Goal: Task Accomplishment & Management: Manage account settings

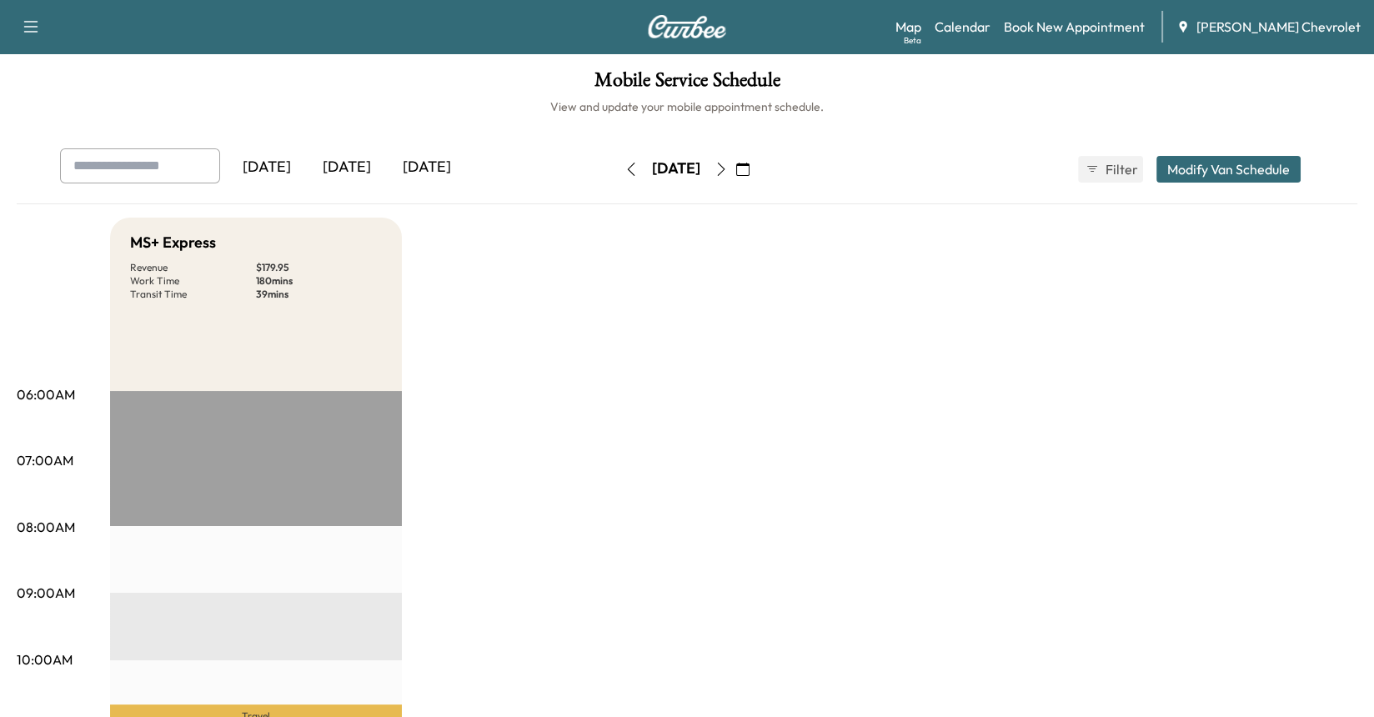
click at [353, 167] on div "[DATE]" at bounding box center [347, 167] width 80 height 38
click at [424, 165] on div "[DATE]" at bounding box center [427, 167] width 80 height 38
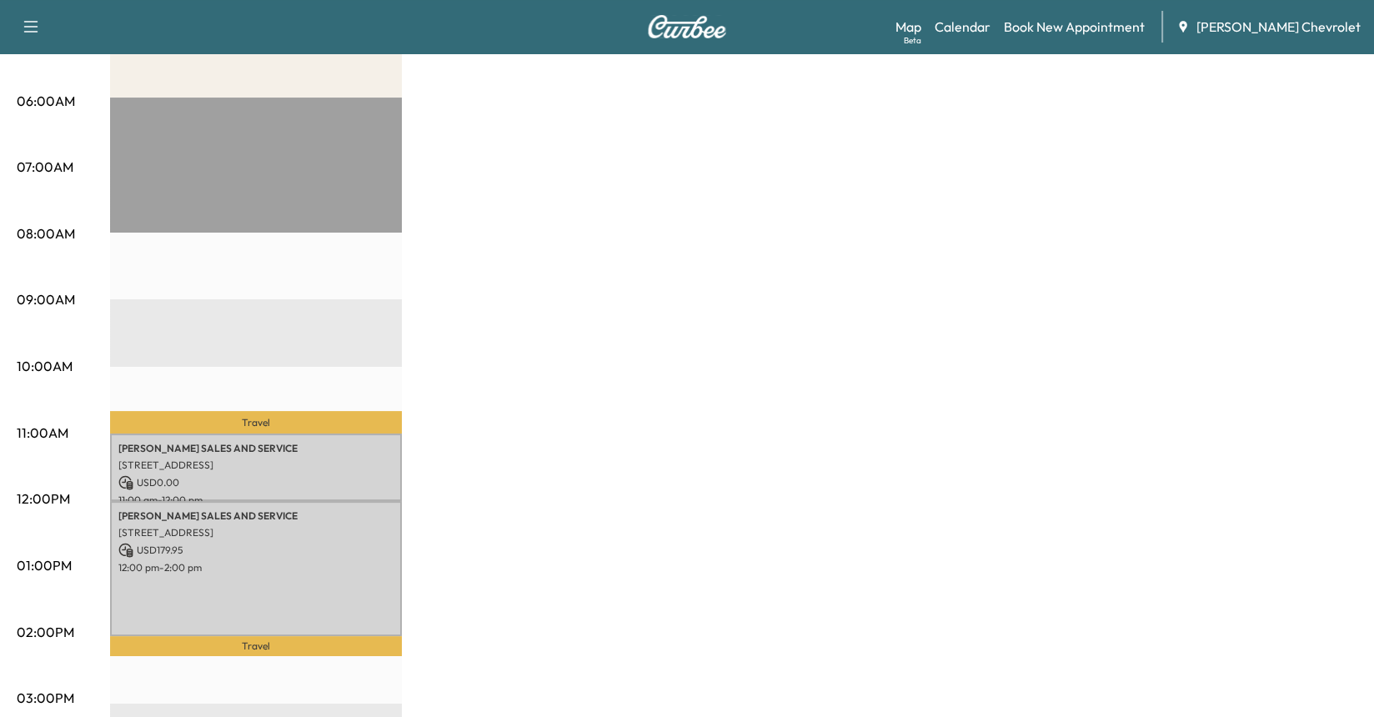
scroll to position [417, 0]
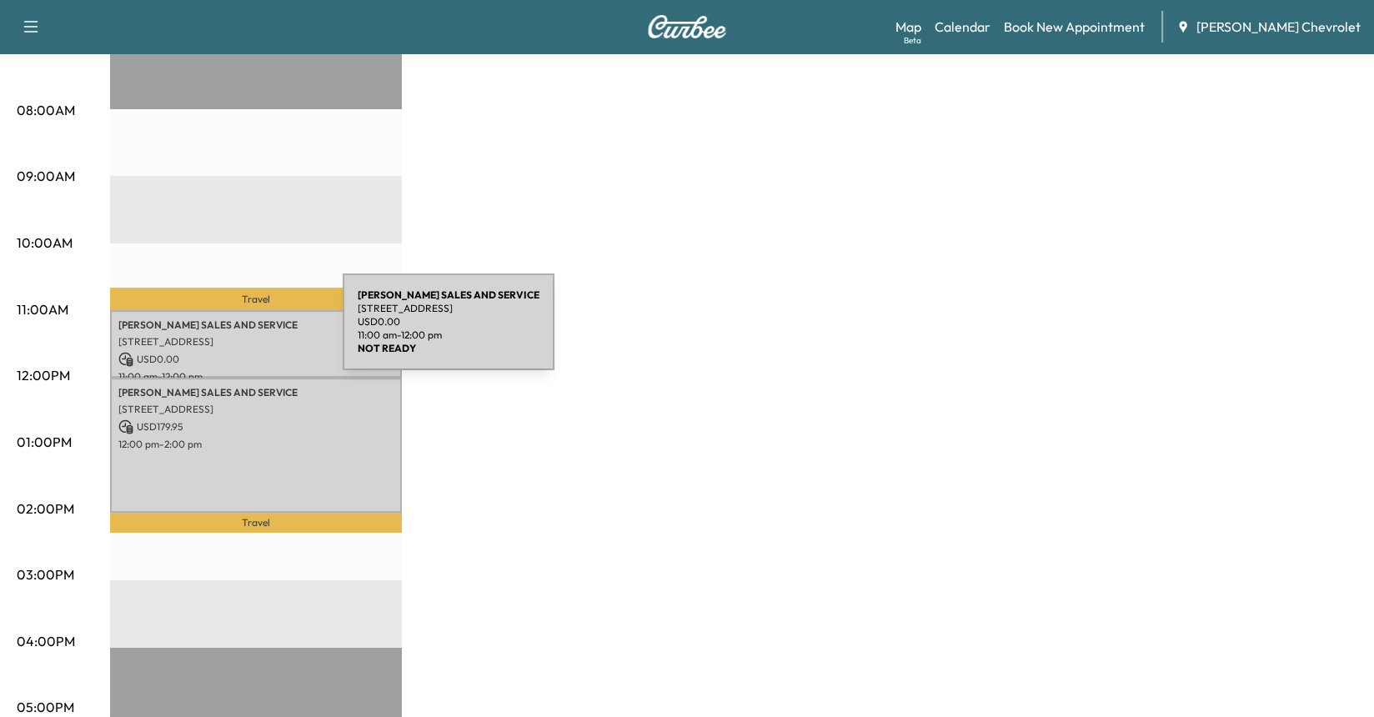
click at [218, 335] on p "[STREET_ADDRESS]" at bounding box center [255, 341] width 275 height 13
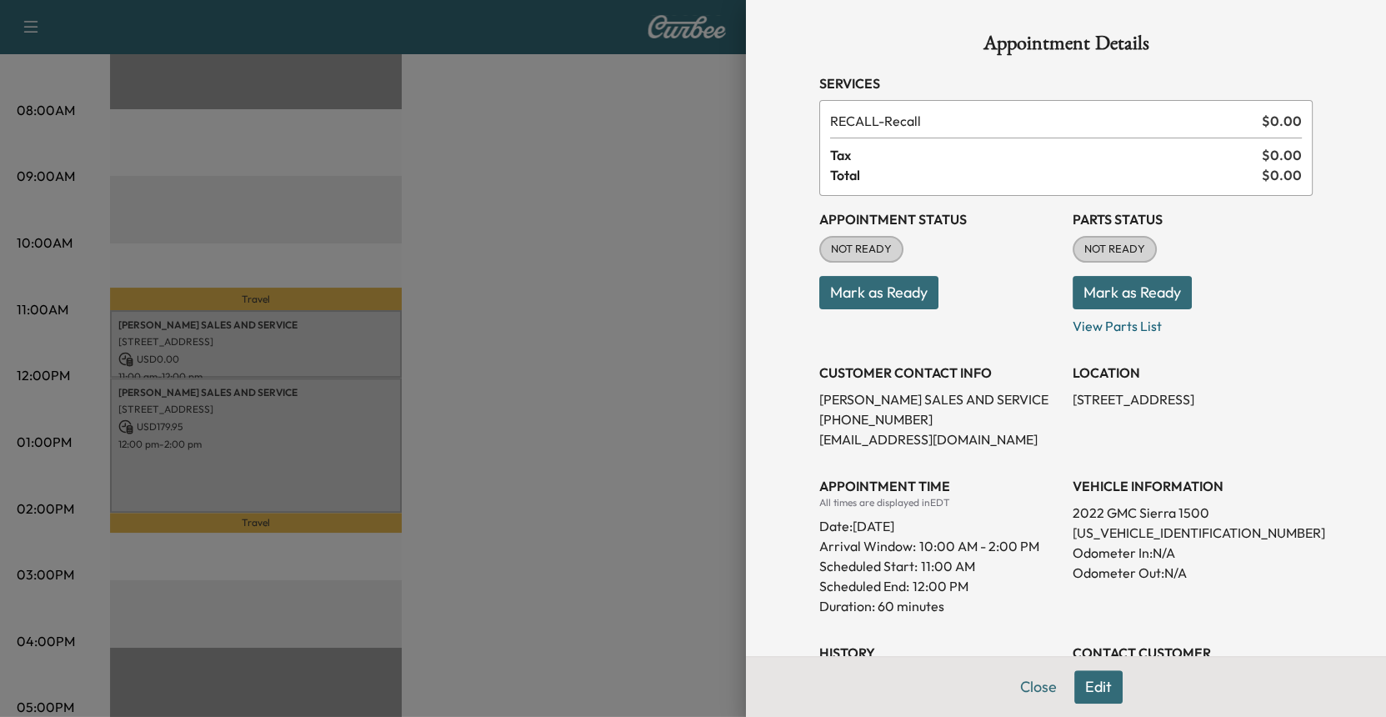
click at [857, 288] on button "Mark as Ready" at bounding box center [878, 292] width 119 height 33
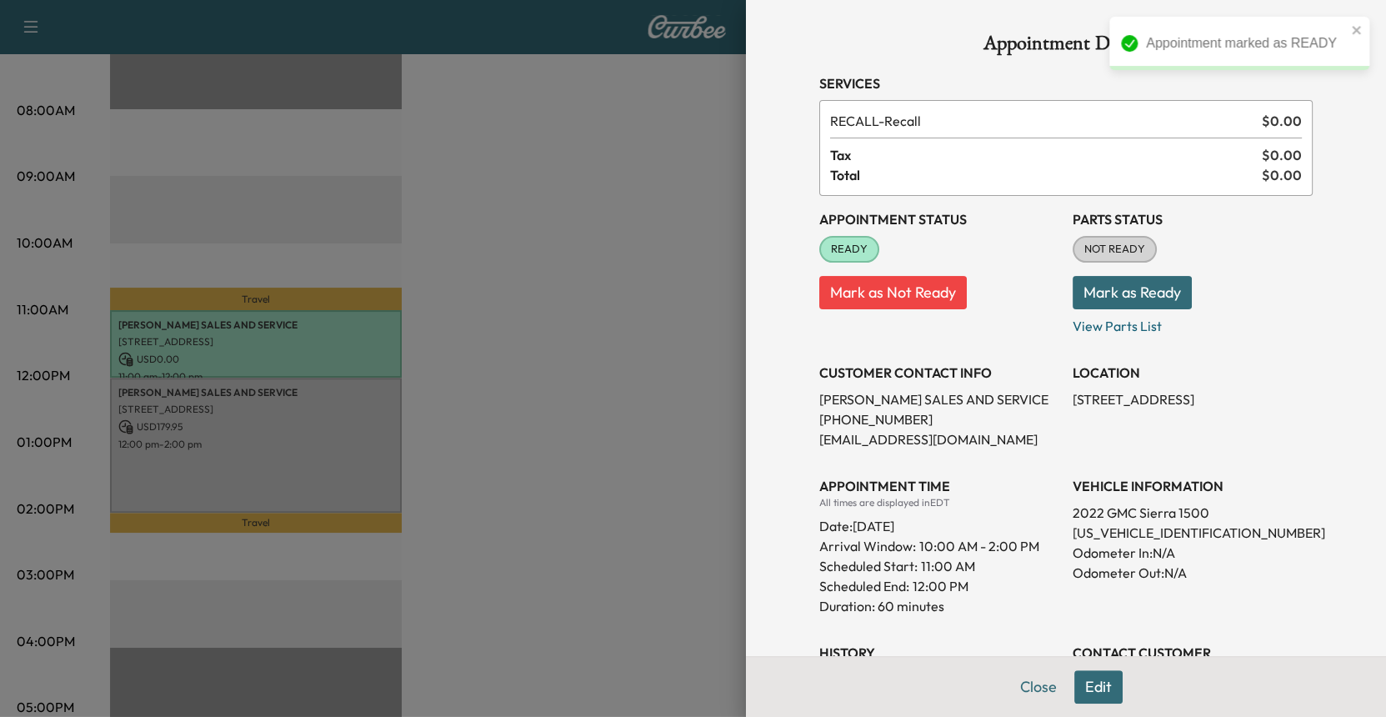
click at [1110, 290] on button "Mark as Ready" at bounding box center [1132, 292] width 119 height 33
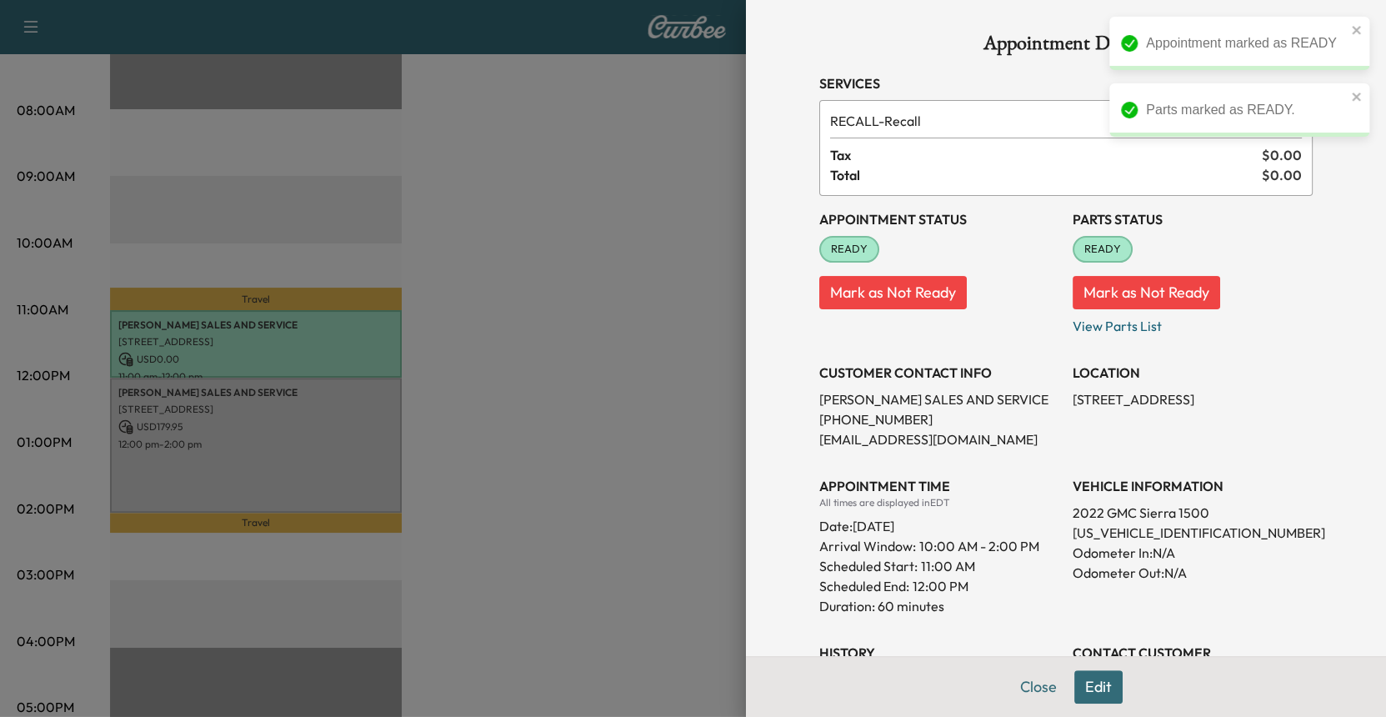
click at [218, 415] on div at bounding box center [693, 358] width 1386 height 717
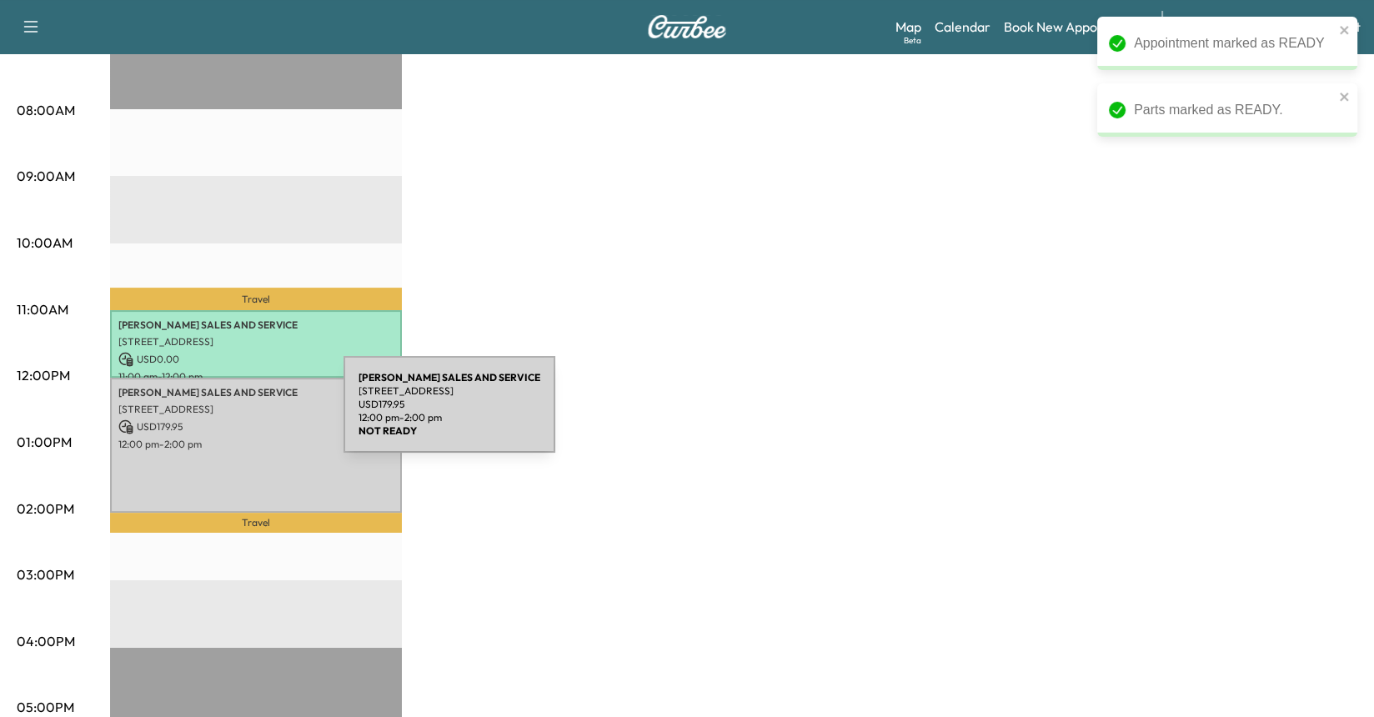
click at [218, 419] on p "USD 179.95" at bounding box center [255, 426] width 275 height 15
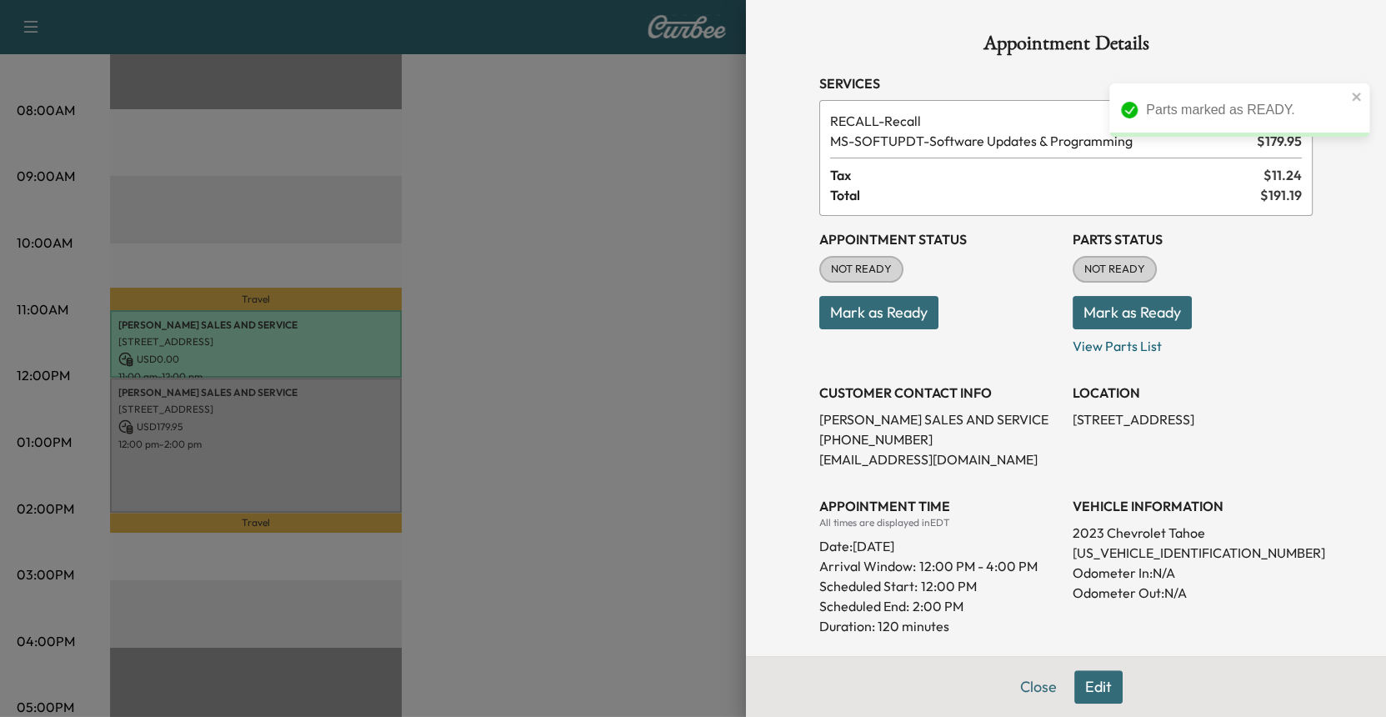
click at [875, 307] on button "Mark as Ready" at bounding box center [878, 312] width 119 height 33
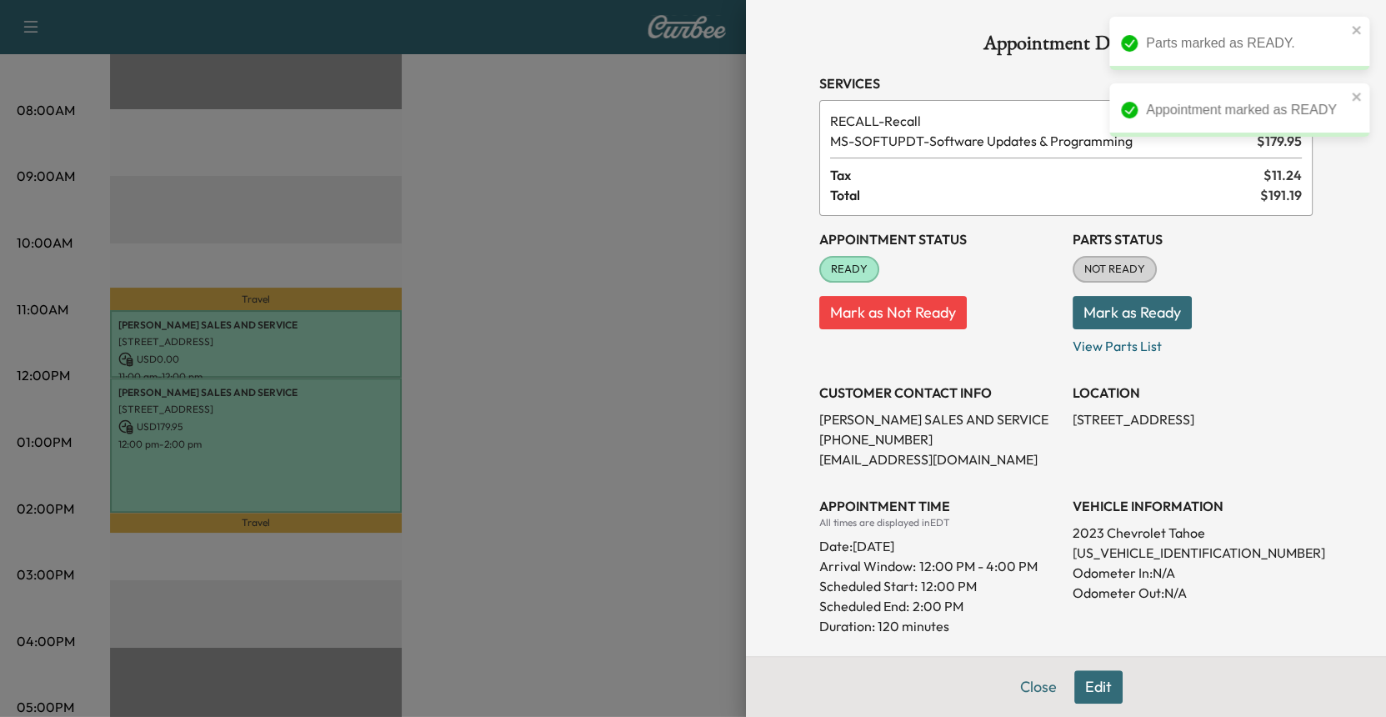
click at [1147, 313] on button "Mark as Ready" at bounding box center [1132, 312] width 119 height 33
click at [1025, 689] on button "Close" at bounding box center [1039, 686] width 58 height 33
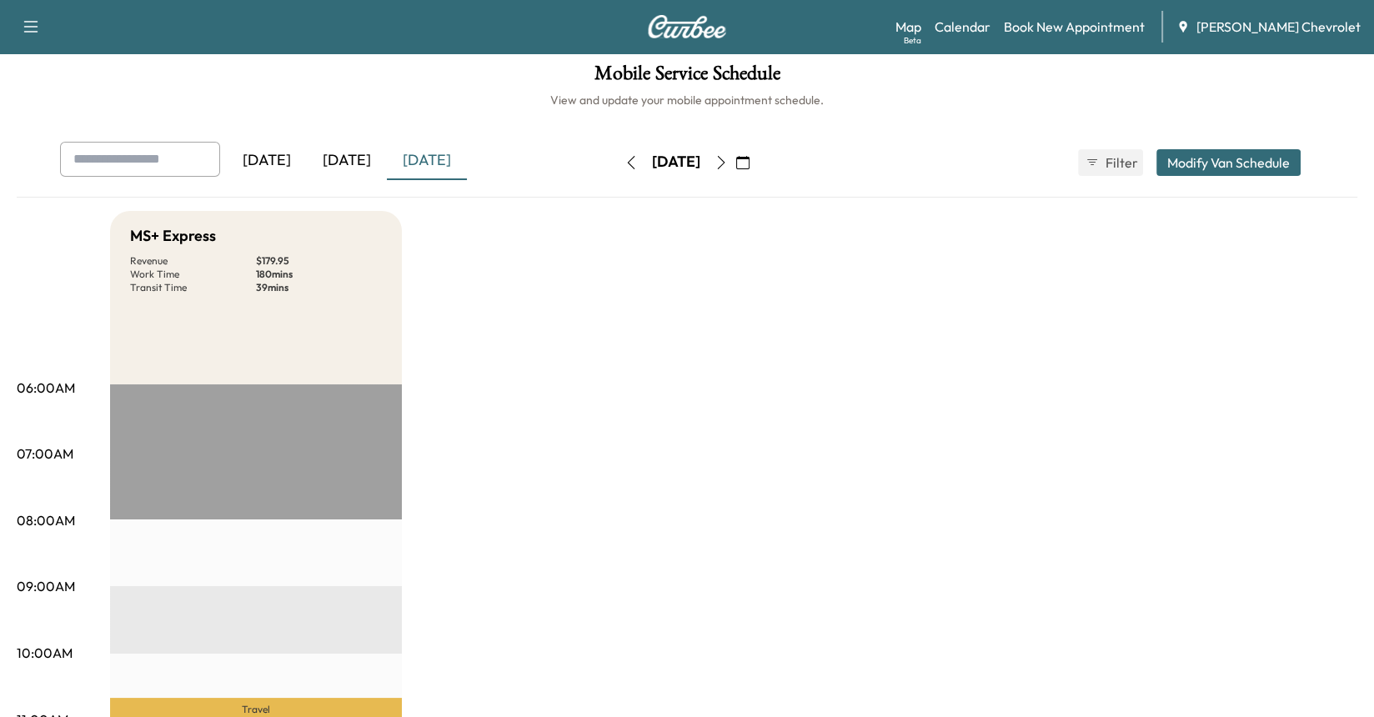
scroll to position [0, 0]
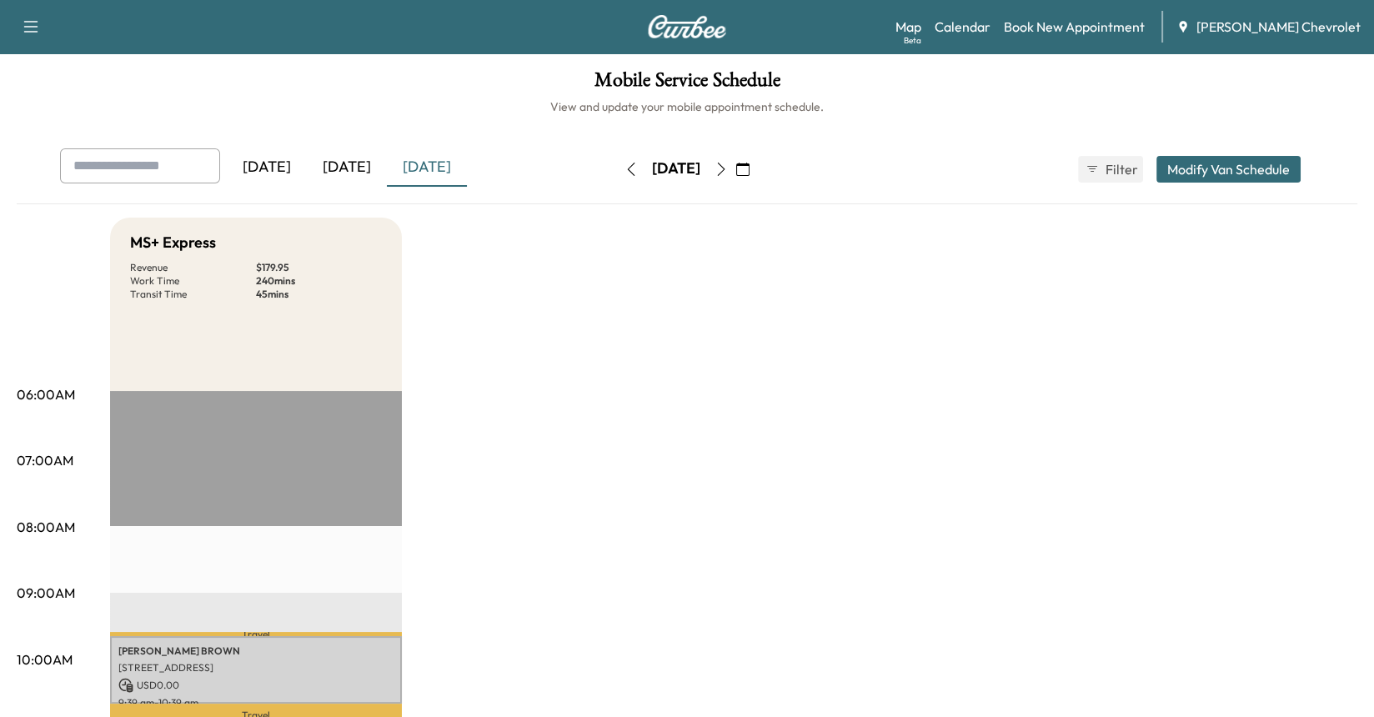
click at [749, 163] on icon "button" at bounding box center [742, 169] width 13 height 13
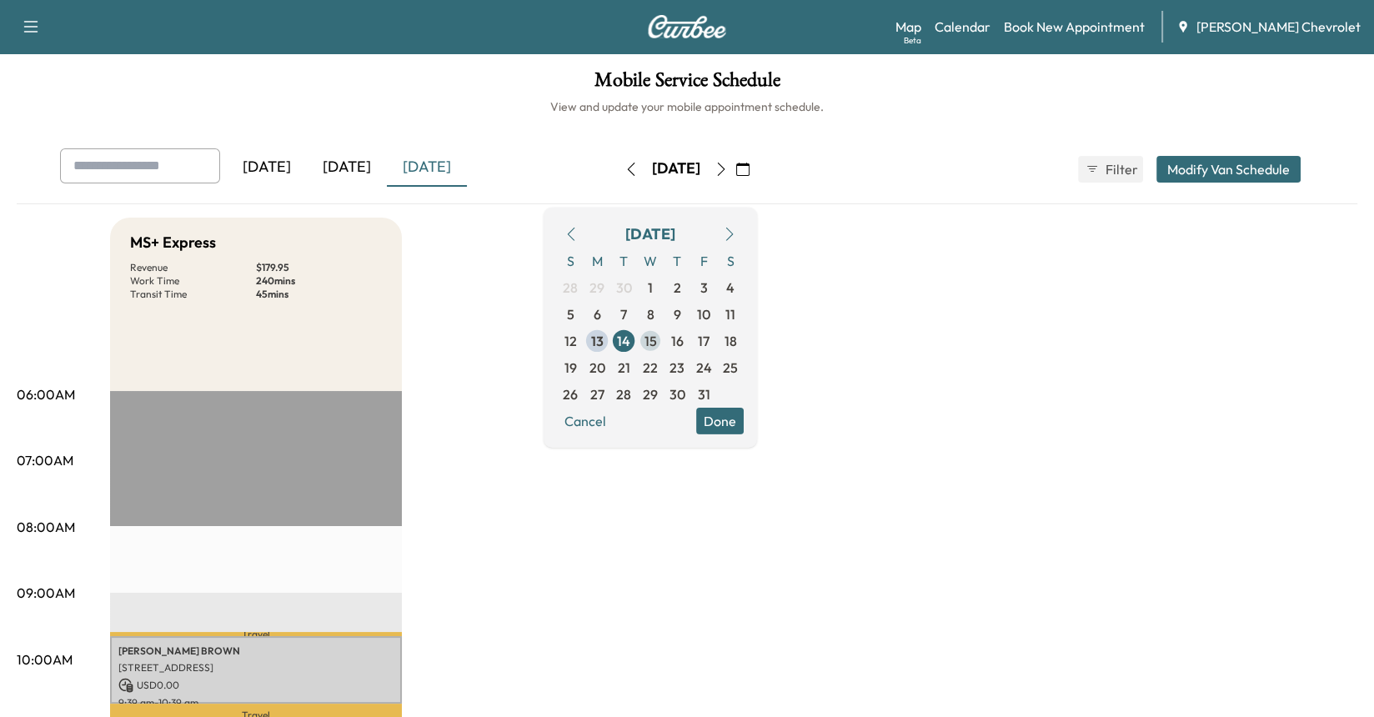
click at [657, 338] on span "15" at bounding box center [650, 340] width 13 height 20
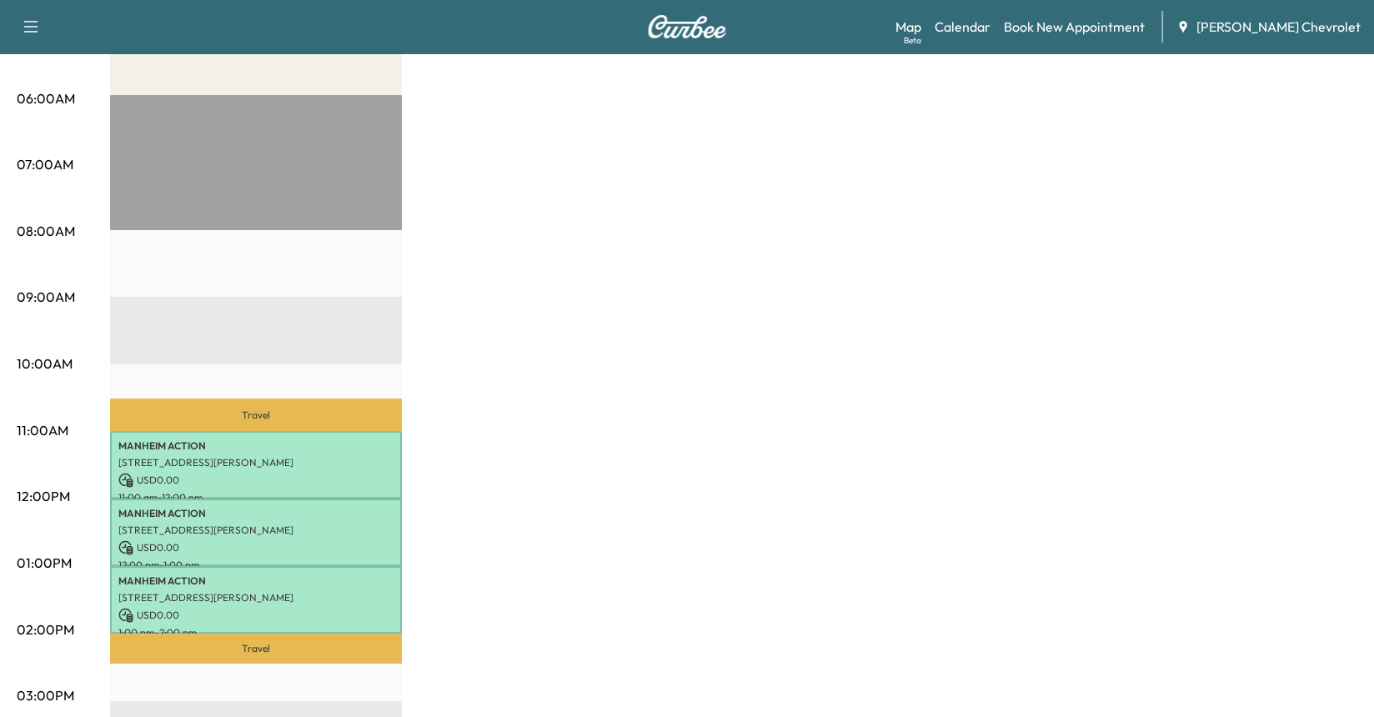
scroll to position [417, 0]
